Goal: Transaction & Acquisition: Purchase product/service

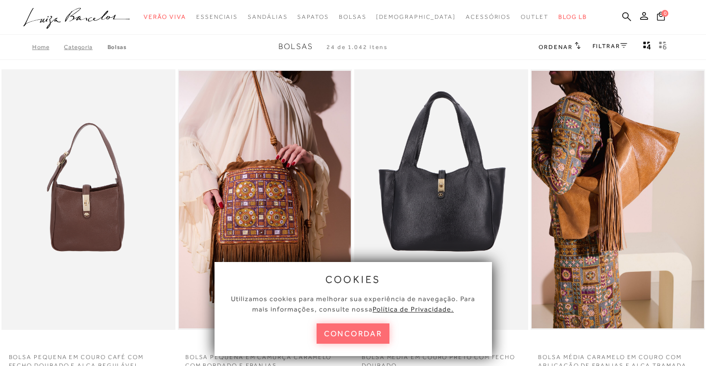
click at [369, 331] on button "concordar" at bounding box center [353, 334] width 73 height 20
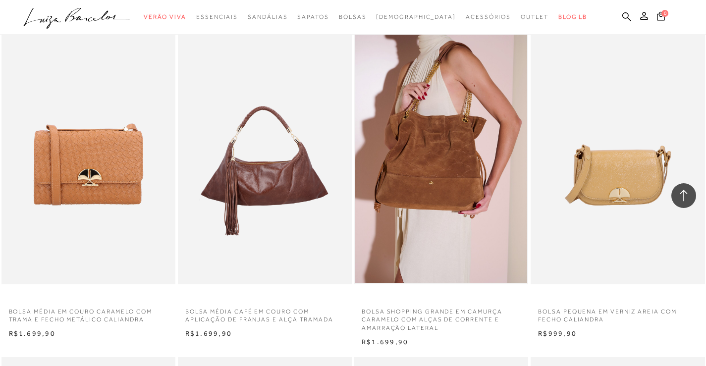
scroll to position [1041, 0]
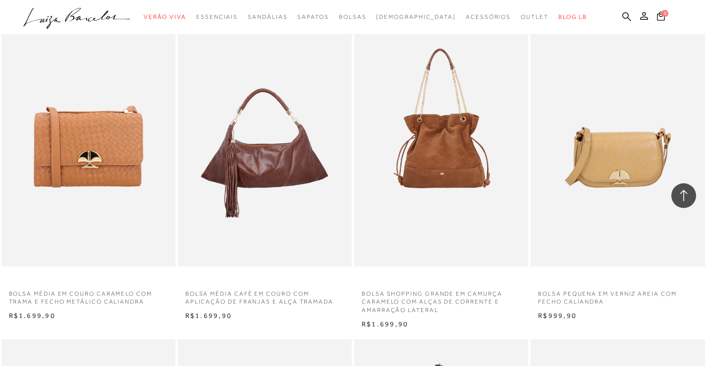
click at [468, 139] on img at bounding box center [441, 135] width 173 height 261
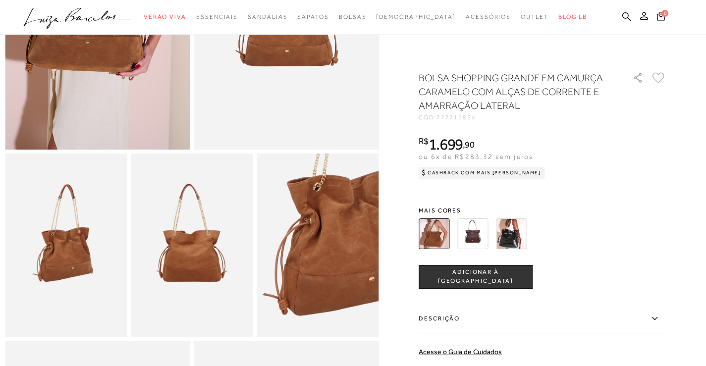
scroll to position [149, 0]
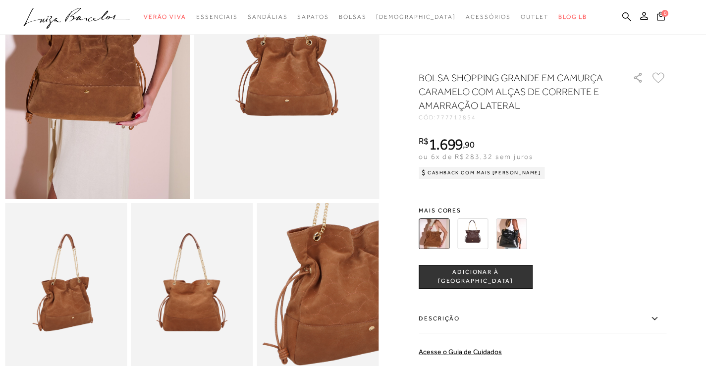
click at [488, 239] on img at bounding box center [472, 234] width 31 height 31
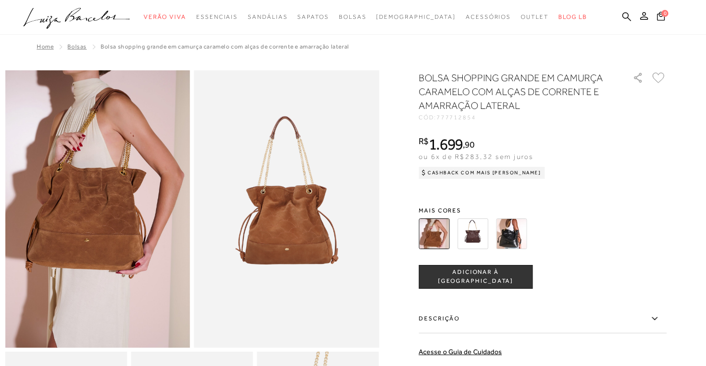
click at [482, 305] on label "Descrição" at bounding box center [543, 319] width 248 height 29
click at [0, 0] on input "Descrição" at bounding box center [0, 0] width 0 height 0
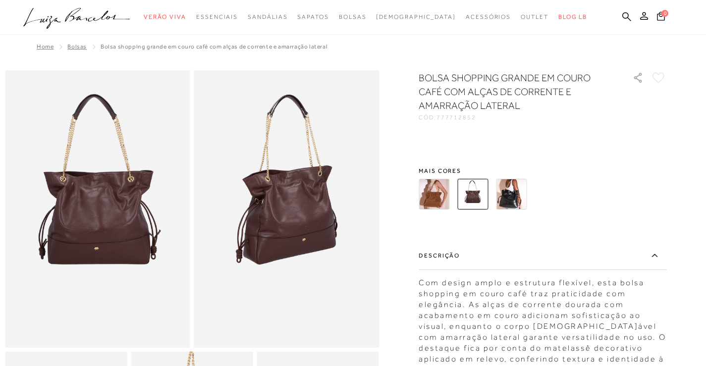
click at [482, 242] on label "Descrição" at bounding box center [543, 255] width 248 height 29
click at [0, 0] on input "Descrição" at bounding box center [0, 0] width 0 height 0
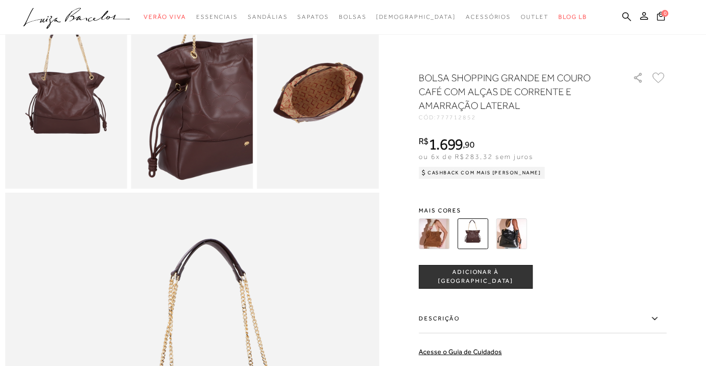
scroll to position [496, 0]
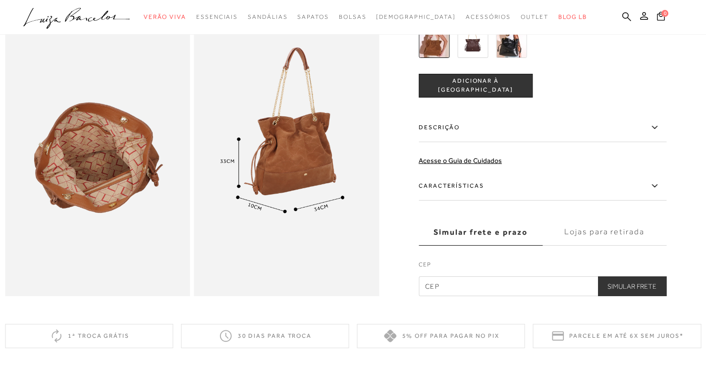
scroll to position [595, 0]
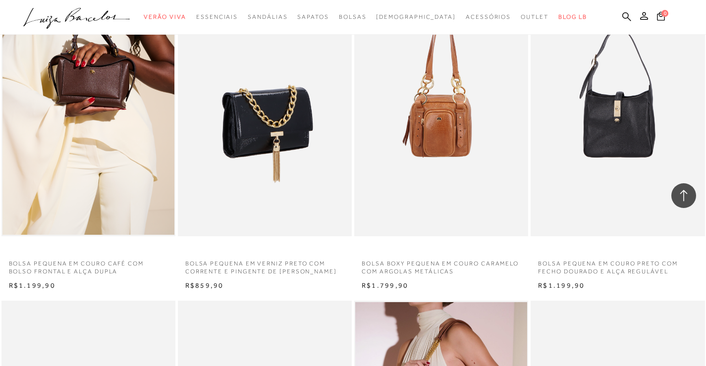
scroll to position [2708, 0]
